Goal: Check status: Check status

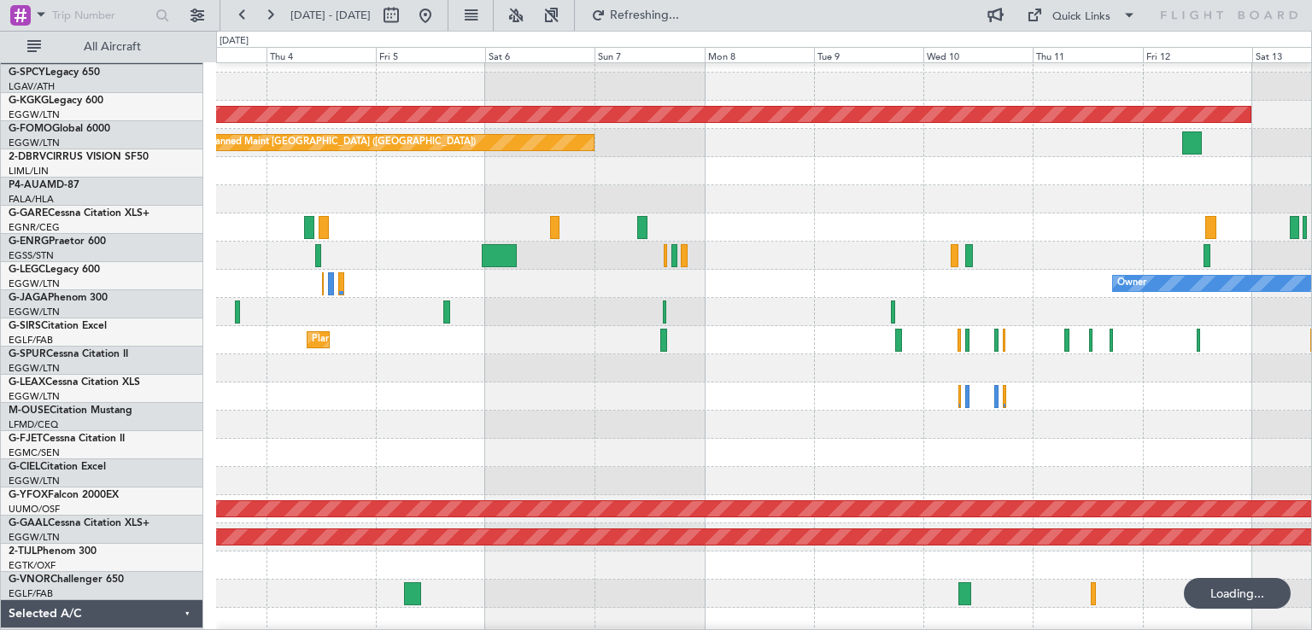
scroll to position [19, 0]
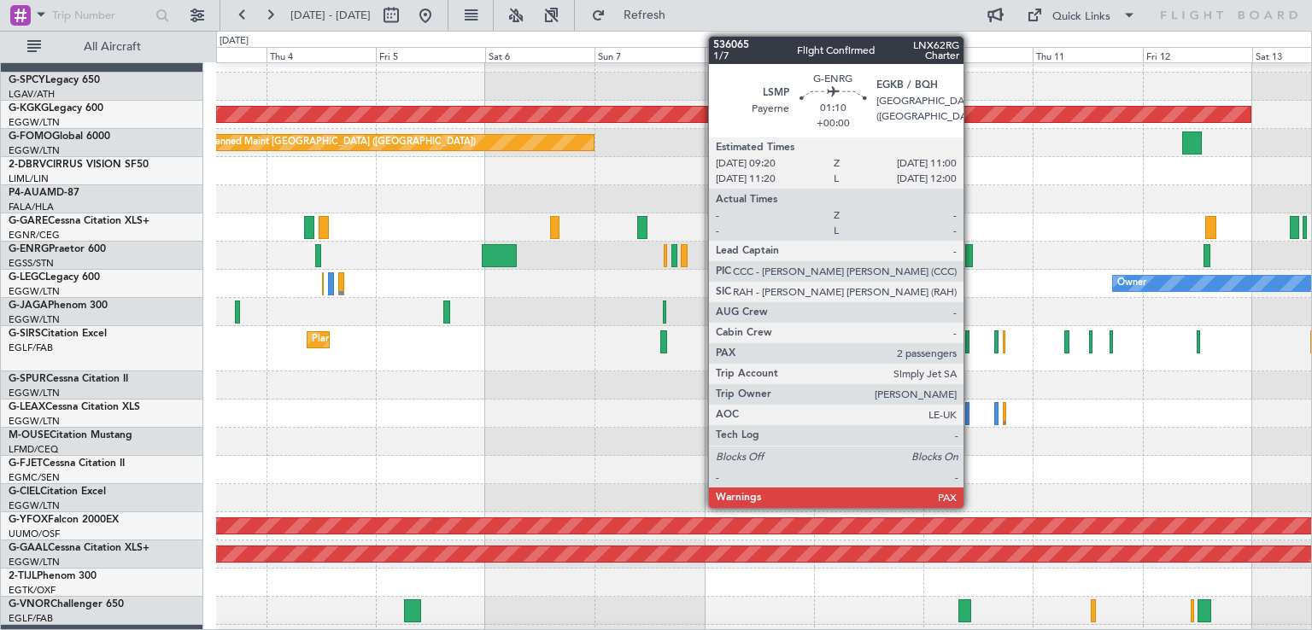
click at [971, 257] on div at bounding box center [969, 255] width 8 height 23
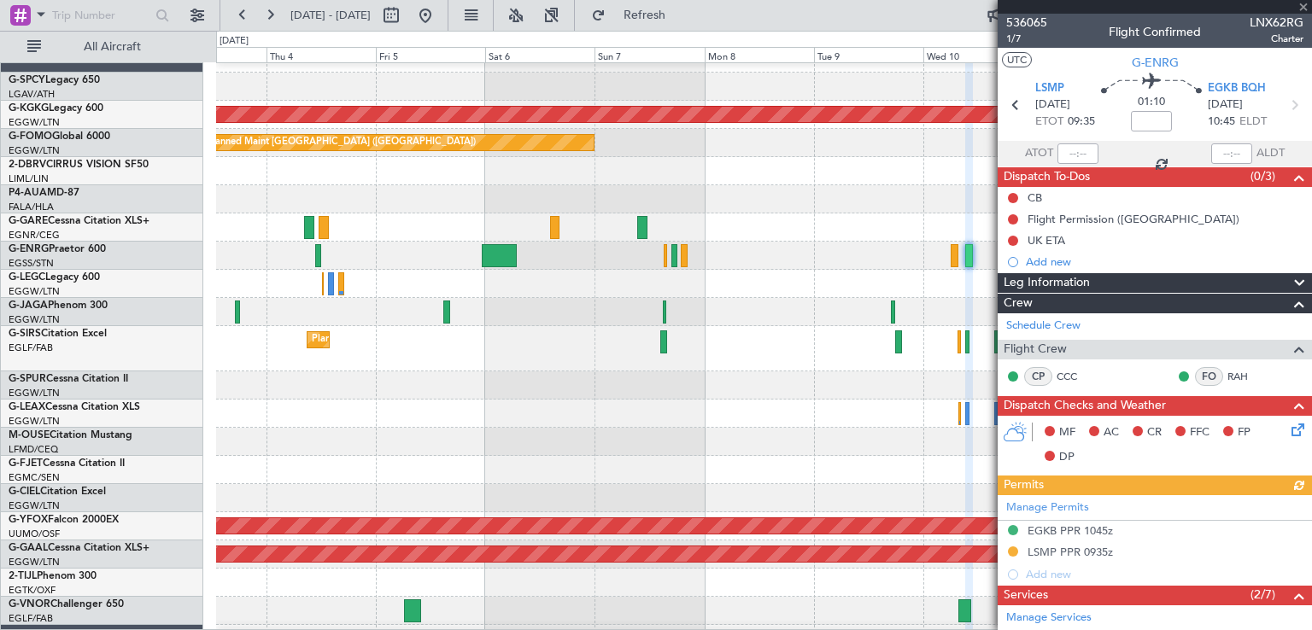
scroll to position [322, 0]
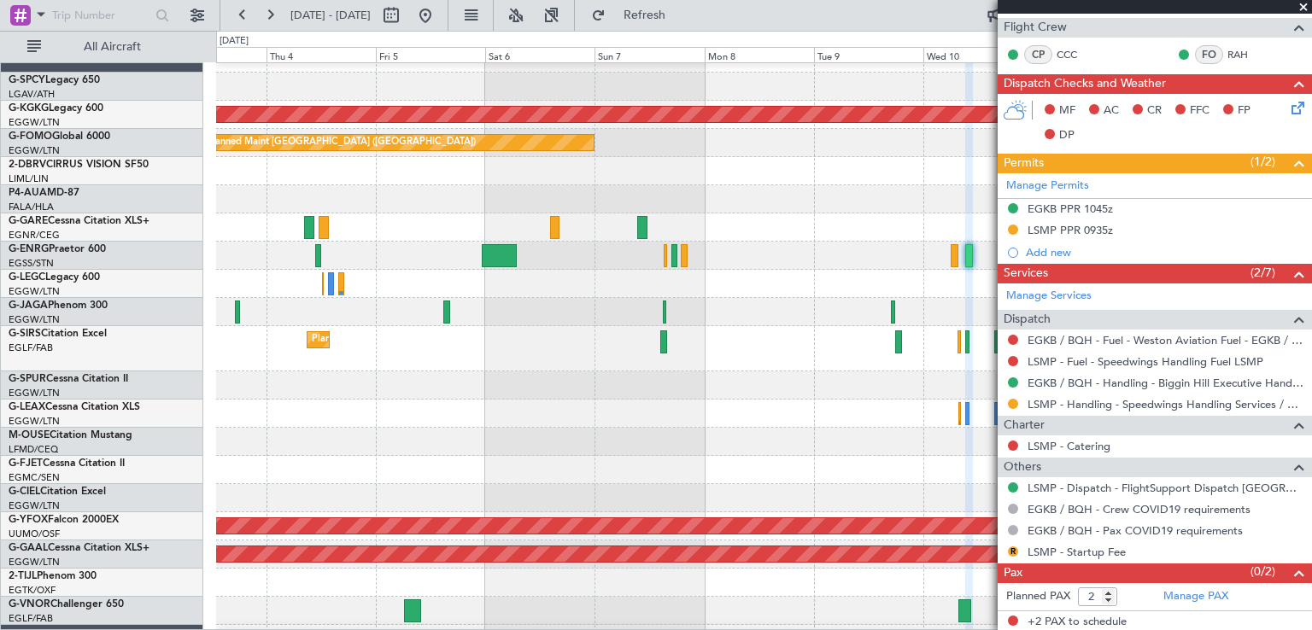
click at [937, 298] on div at bounding box center [763, 312] width 1095 height 28
click at [1302, 6] on span at bounding box center [1303, 7] width 17 height 15
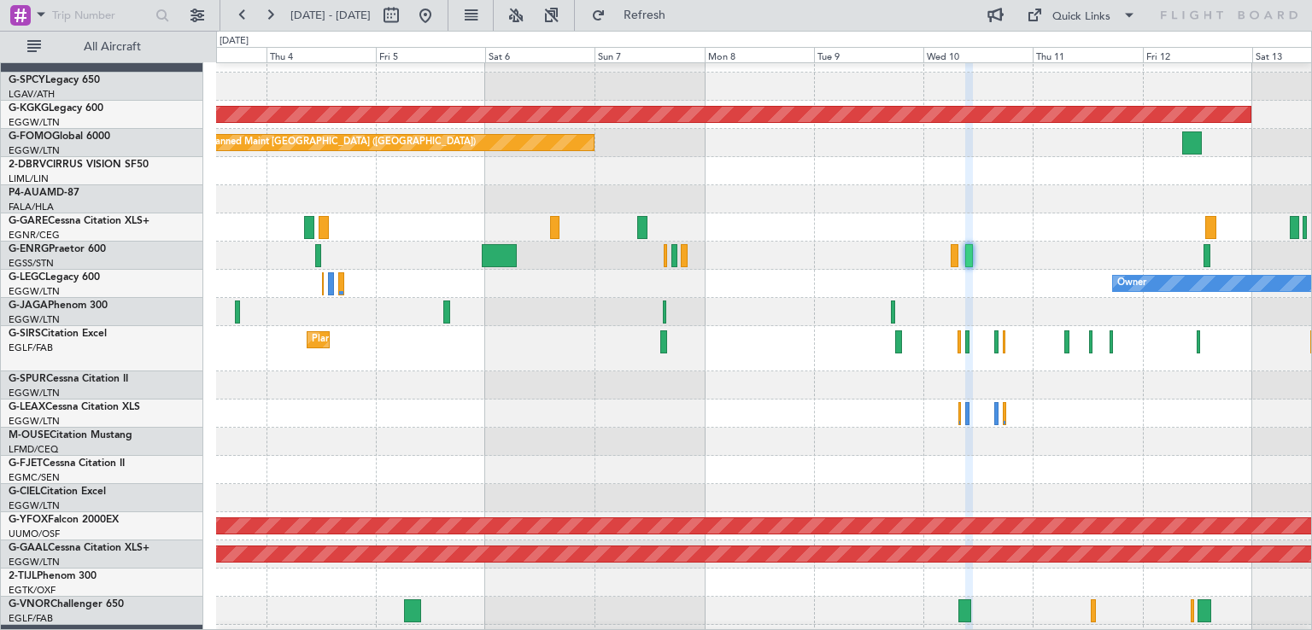
type input "0"
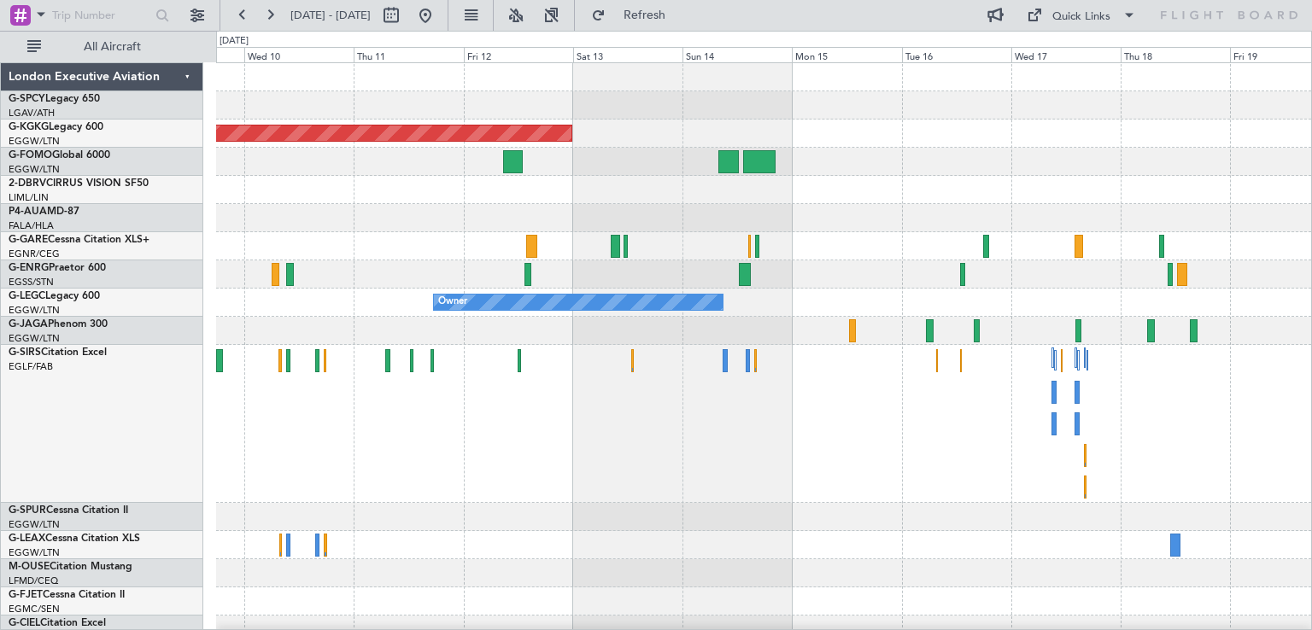
scroll to position [0, 0]
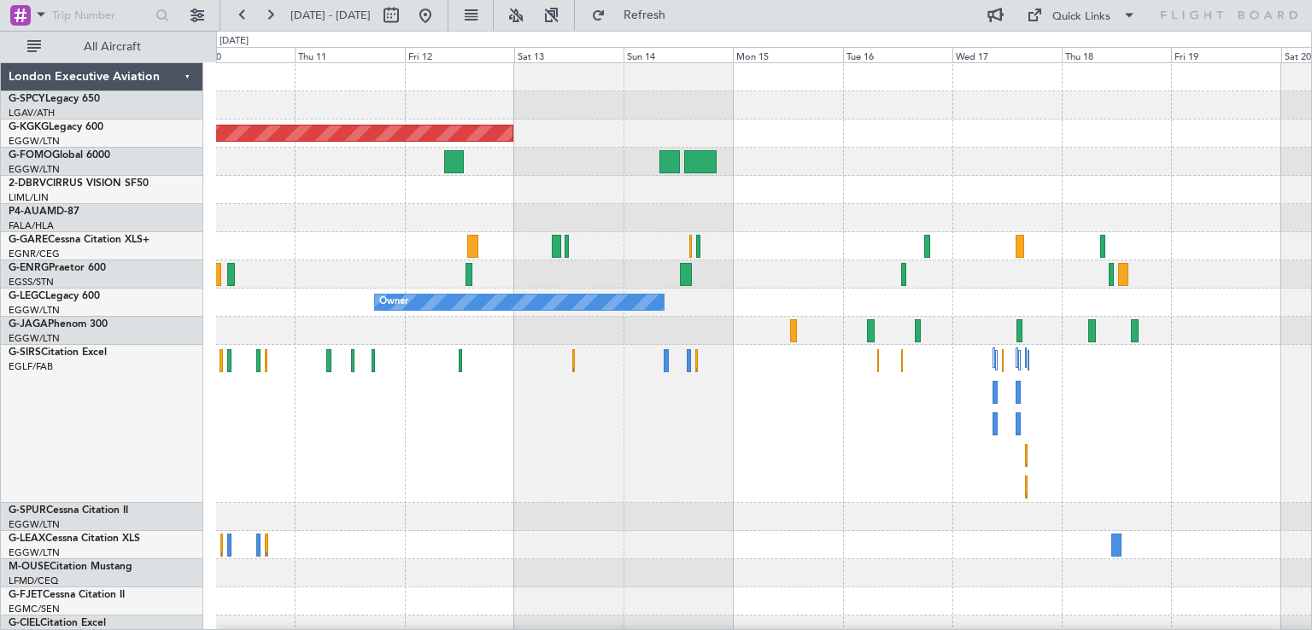
click at [768, 329] on div "AOG Maint [GEOGRAPHIC_DATA] (Ataturk) Owner" at bounding box center [763, 550] width 1095 height 975
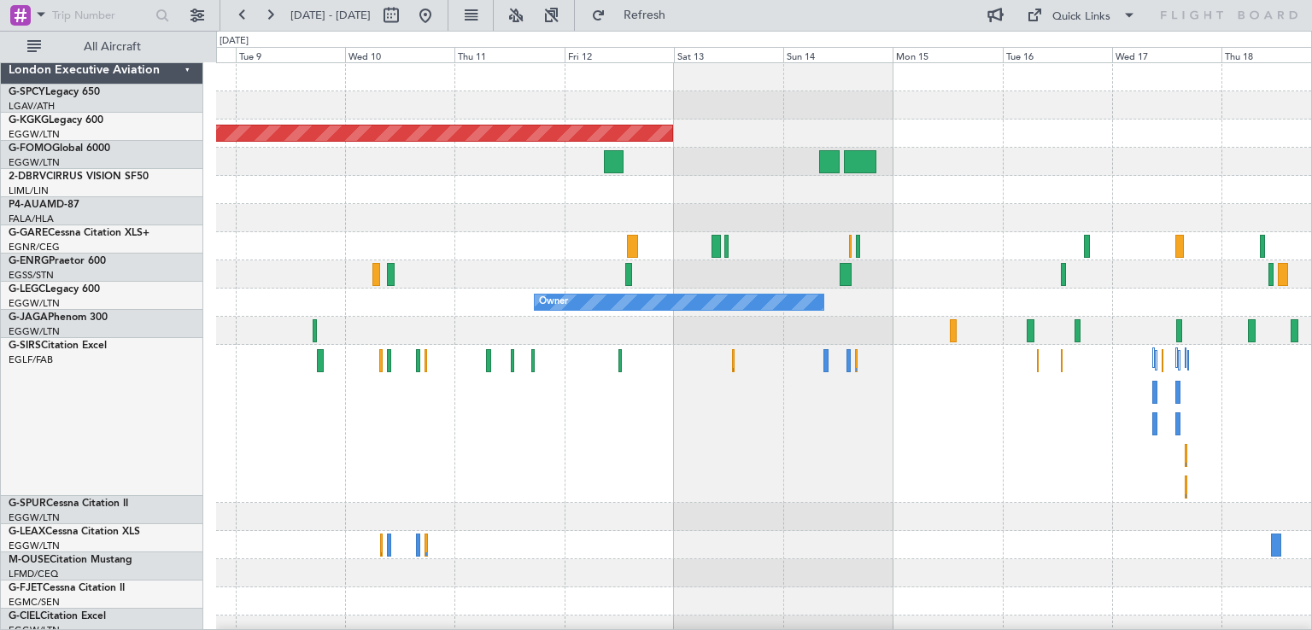
click at [1052, 279] on div at bounding box center [763, 274] width 1095 height 28
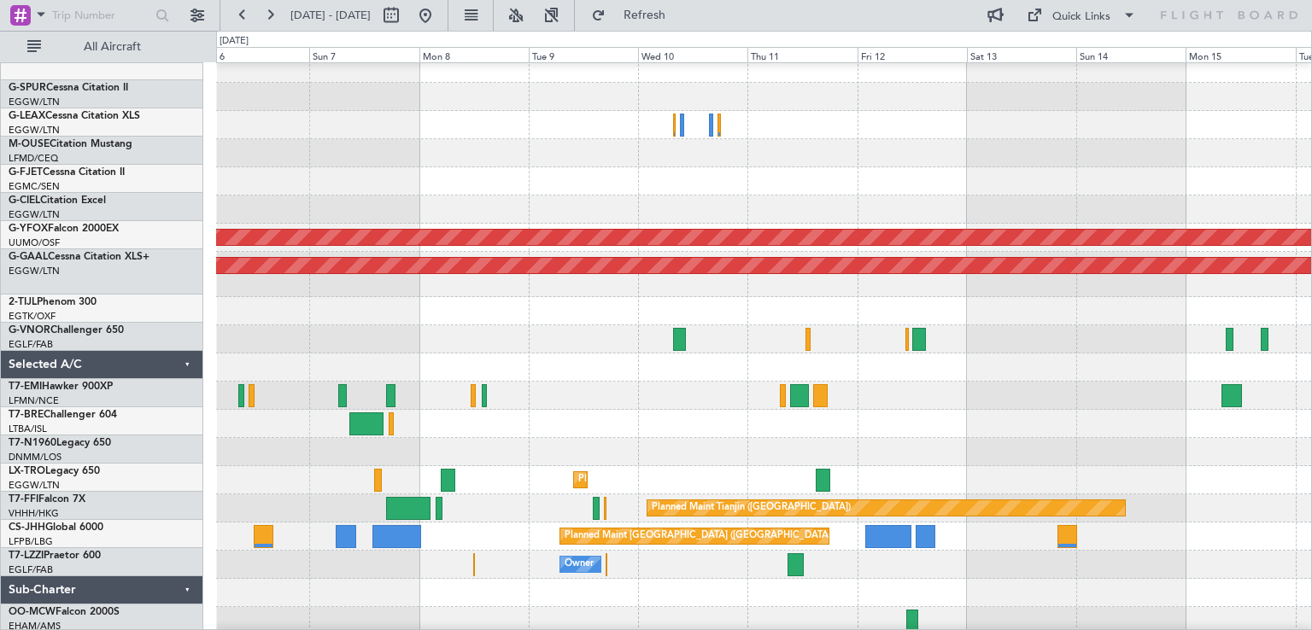
scroll to position [420, 0]
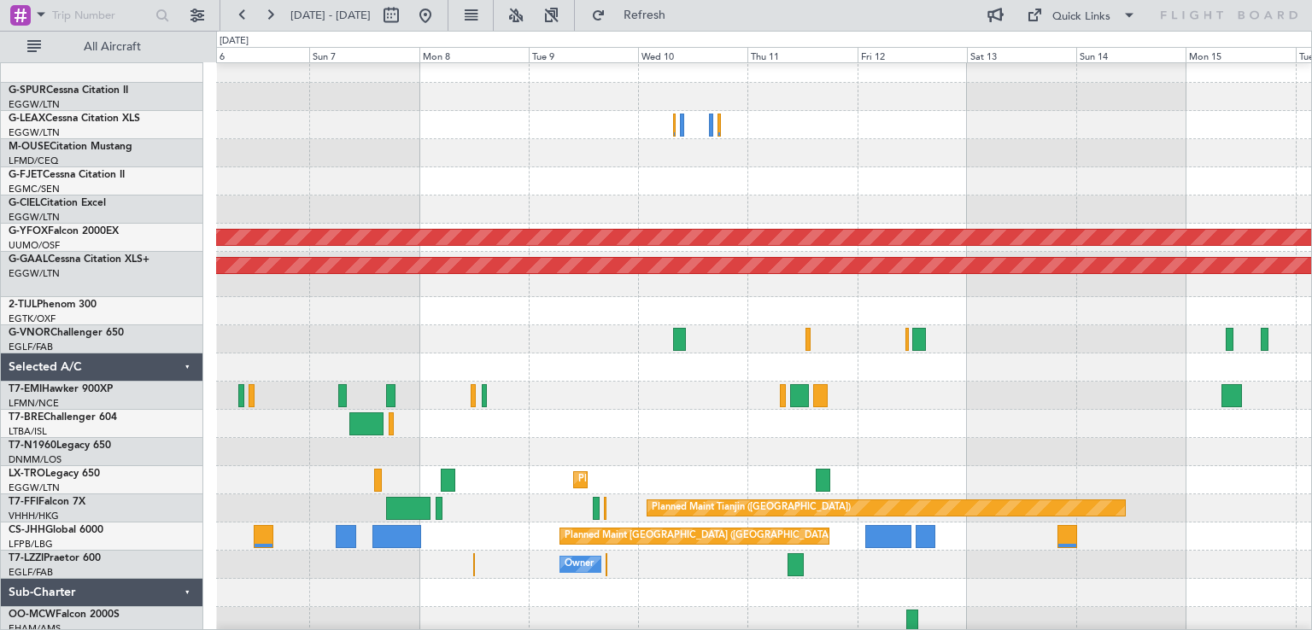
click at [676, 393] on div "Planned Maint [GEOGRAPHIC_DATA]" at bounding box center [763, 396] width 1095 height 28
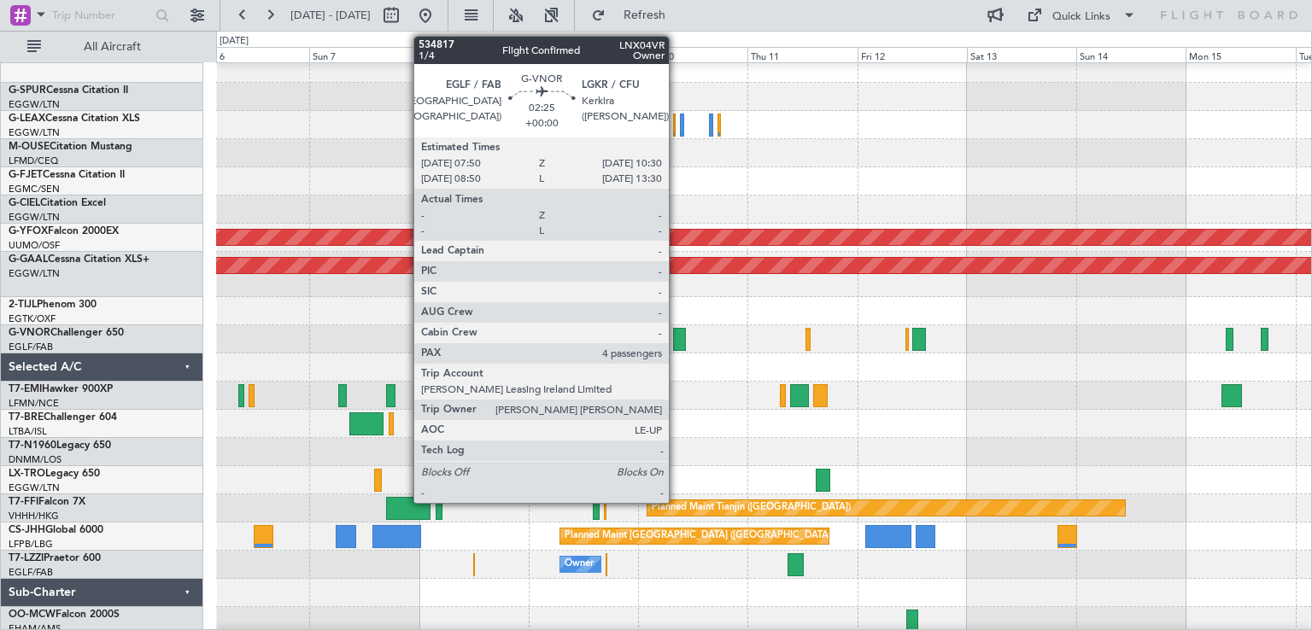
click at [676, 346] on div at bounding box center [679, 339] width 13 height 23
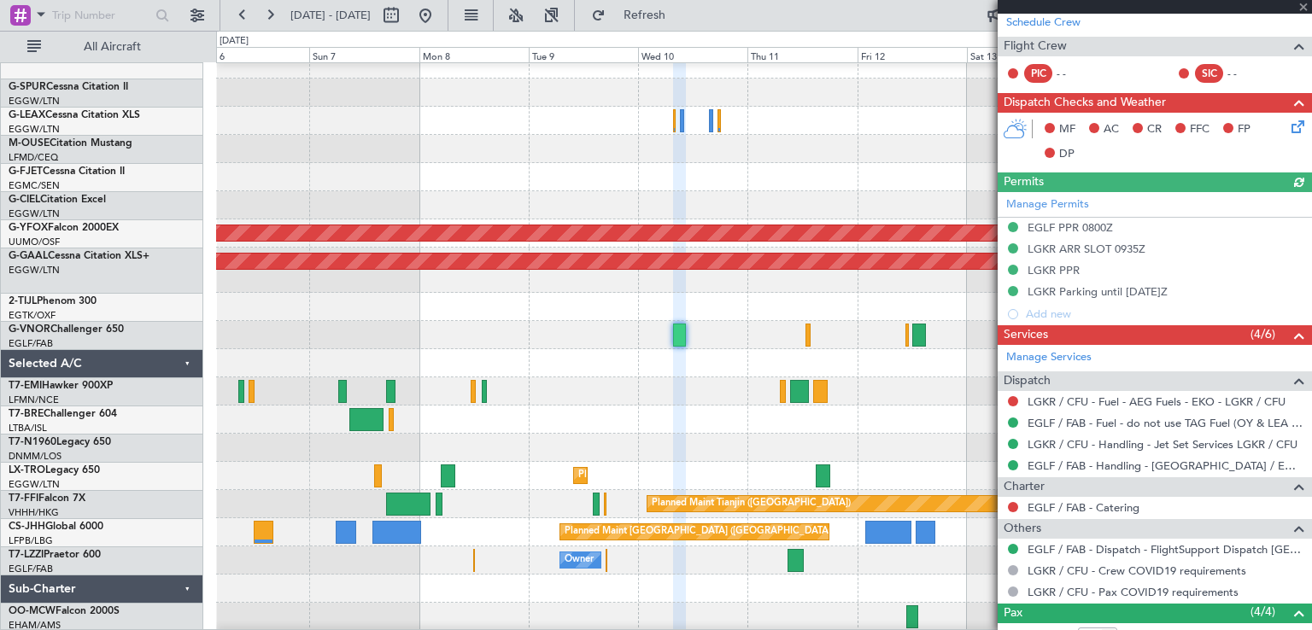
scroll to position [475, 0]
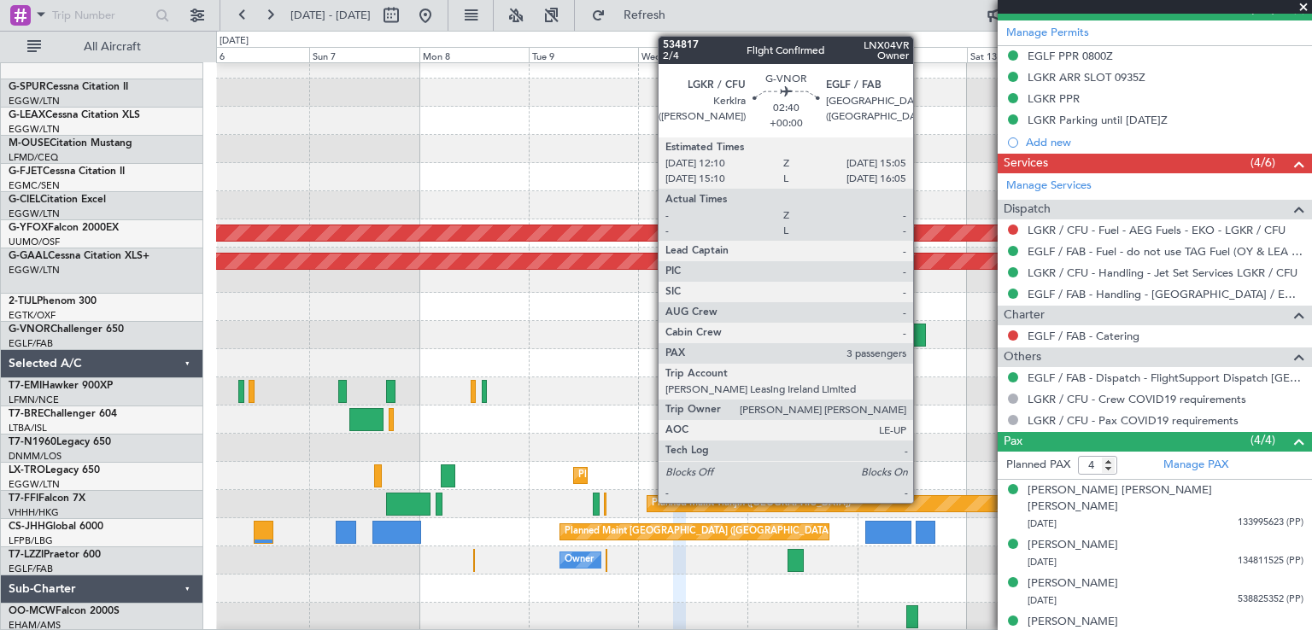
click at [921, 339] on div at bounding box center [919, 335] width 14 height 23
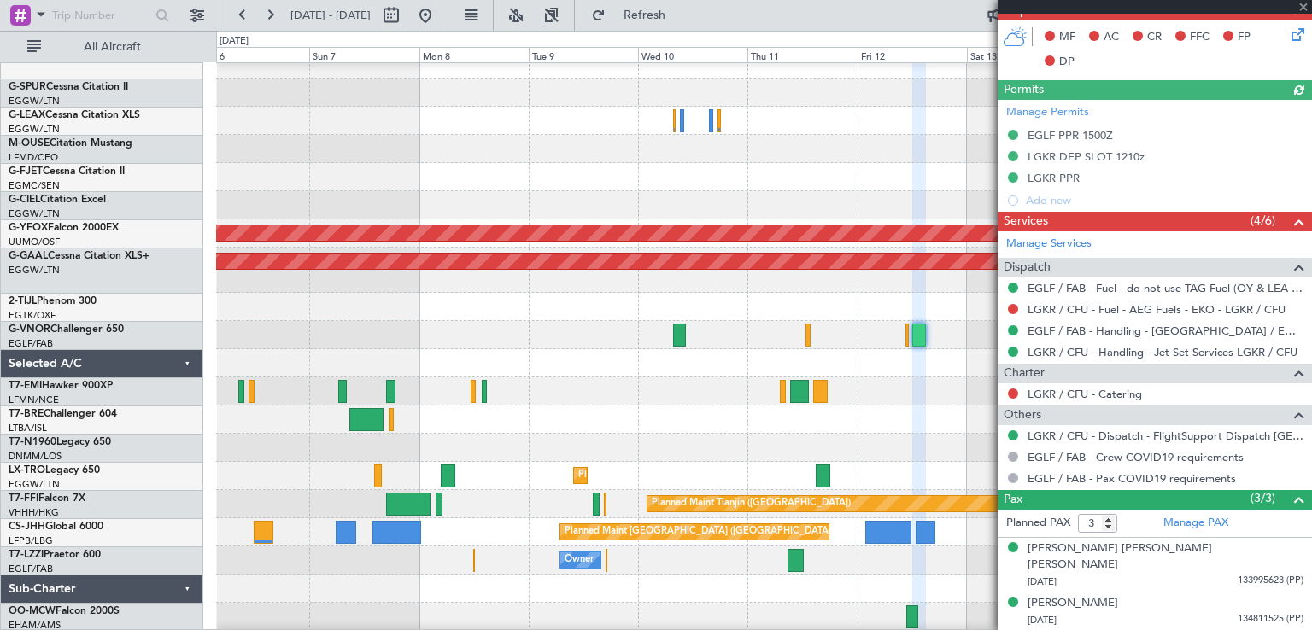
scroll to position [437, 0]
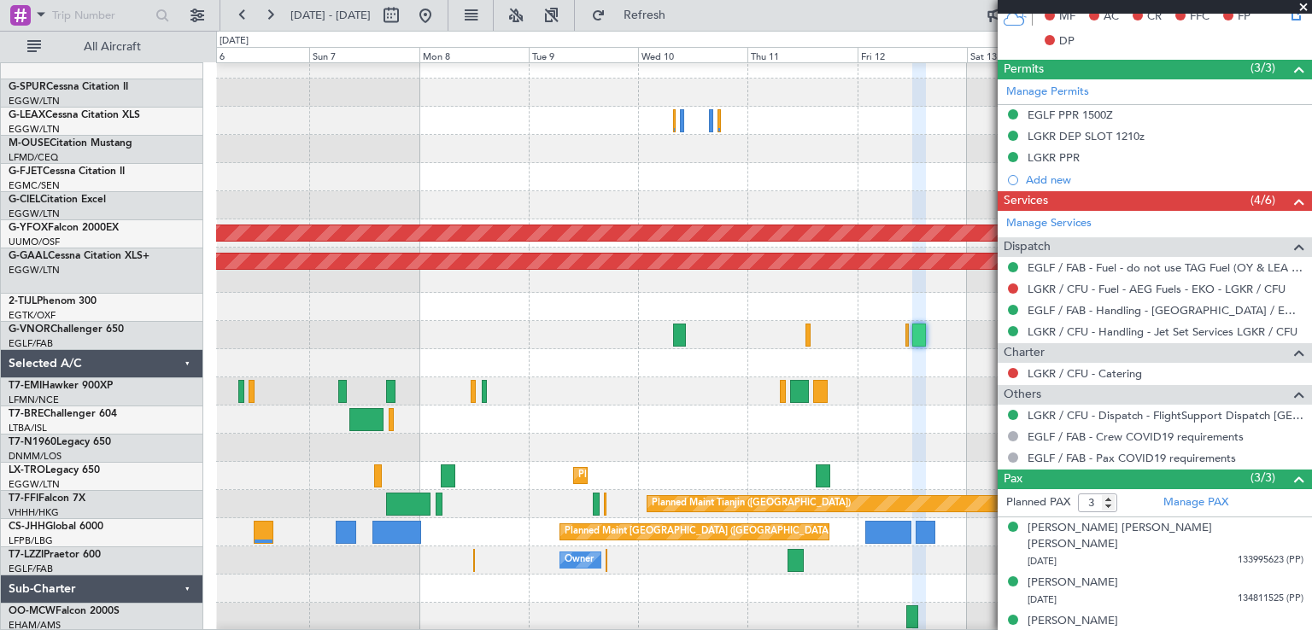
click at [1303, 8] on span at bounding box center [1303, 7] width 17 height 15
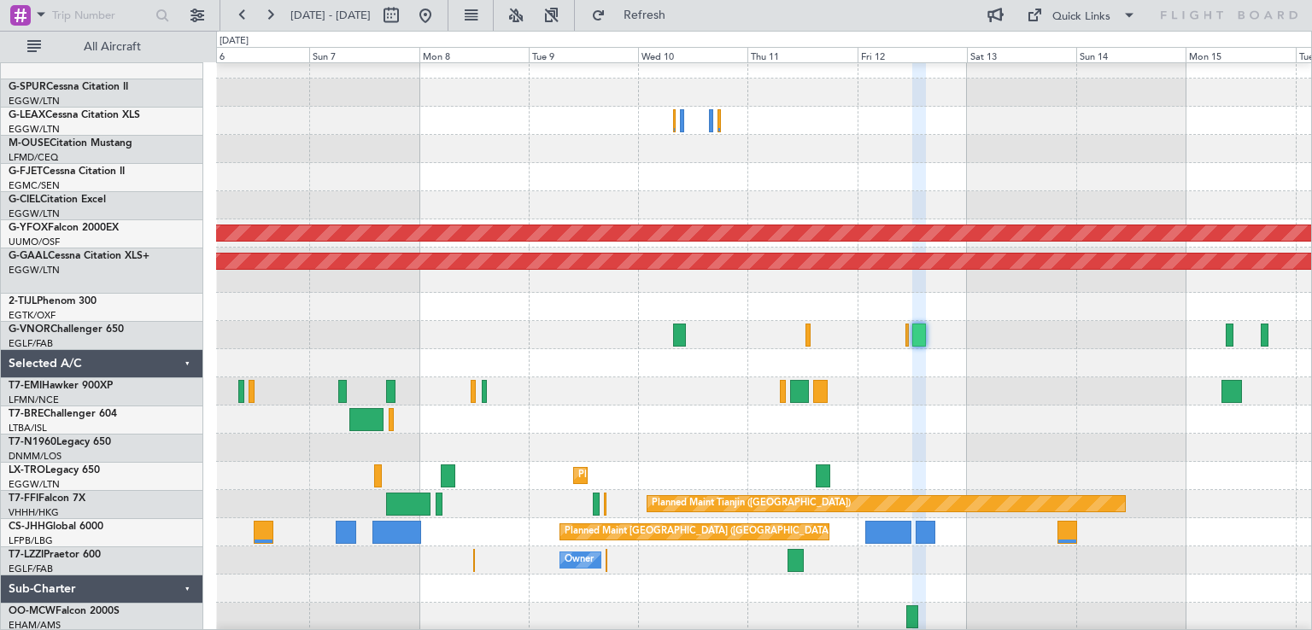
type input "0"
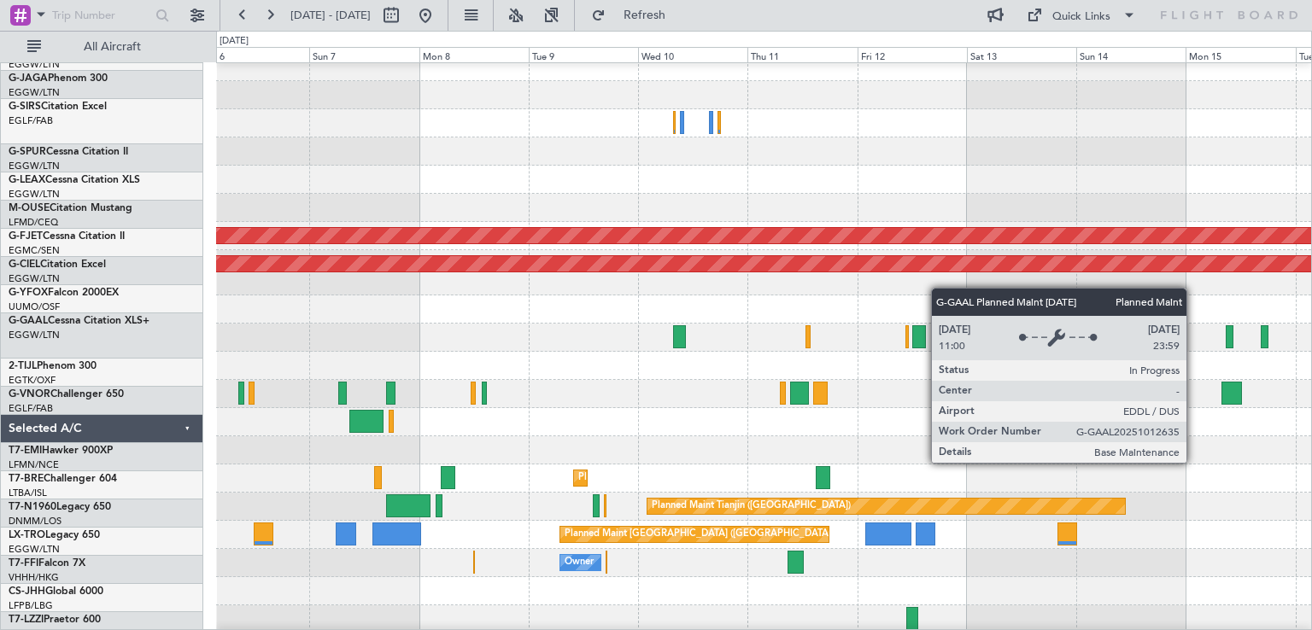
scroll to position [311, 0]
